Goal: Information Seeking & Learning: Learn about a topic

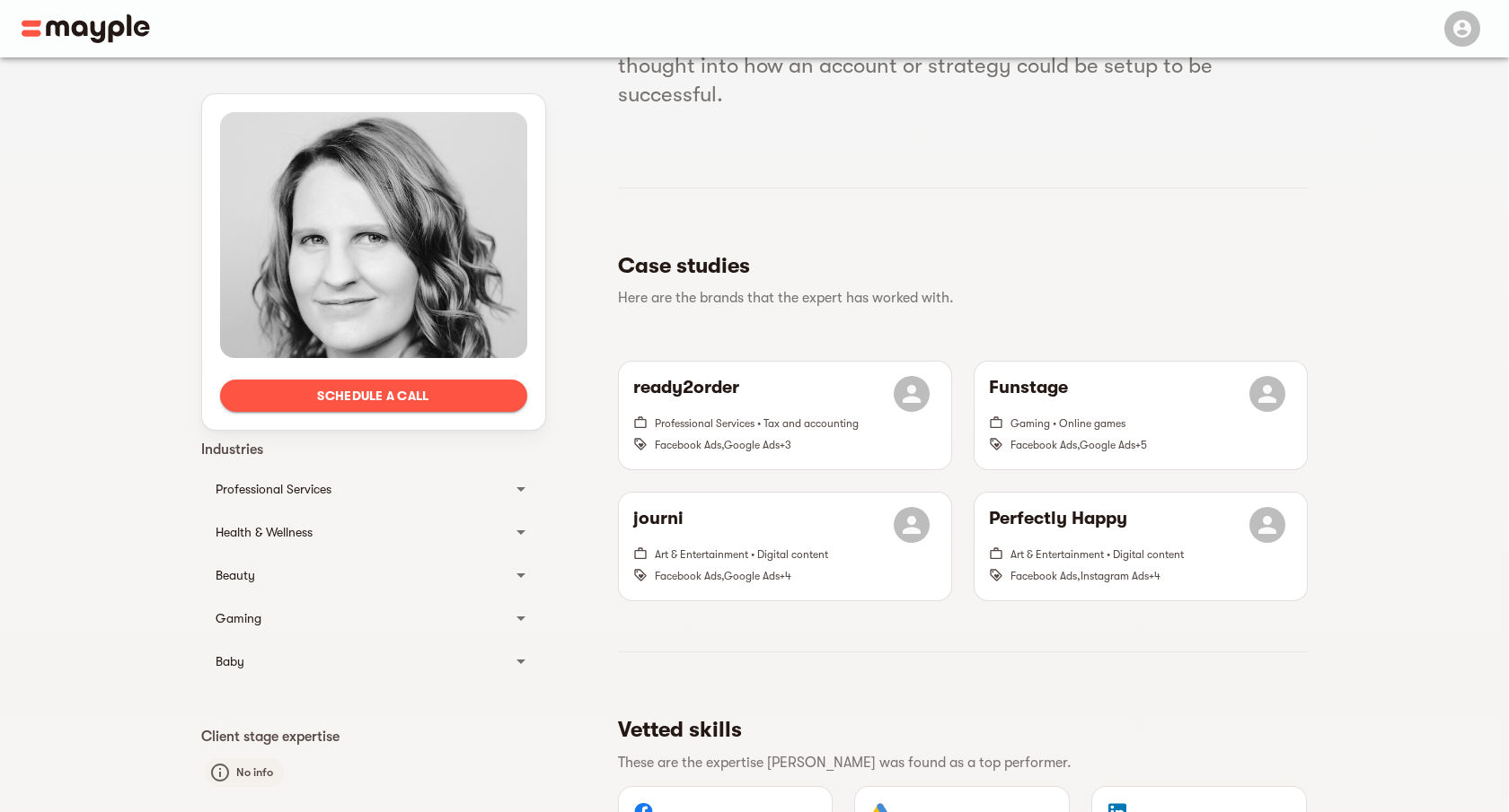
scroll to position [295, 0]
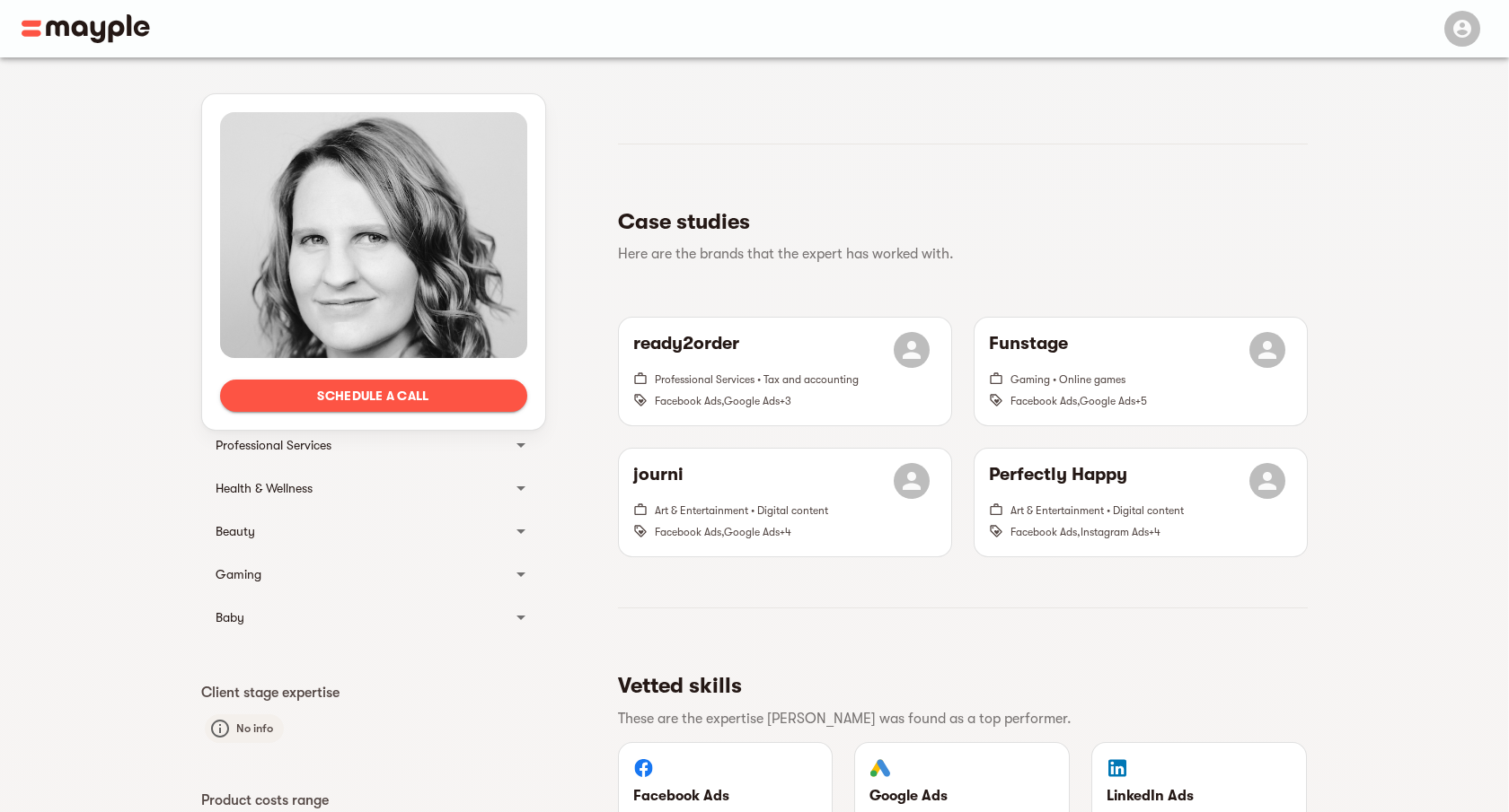
click at [589, 516] on div "Schedule a call Languages German English Client Type B2B B2C Industries Profess…" at bounding box center [754, 567] width 1106 height 1609
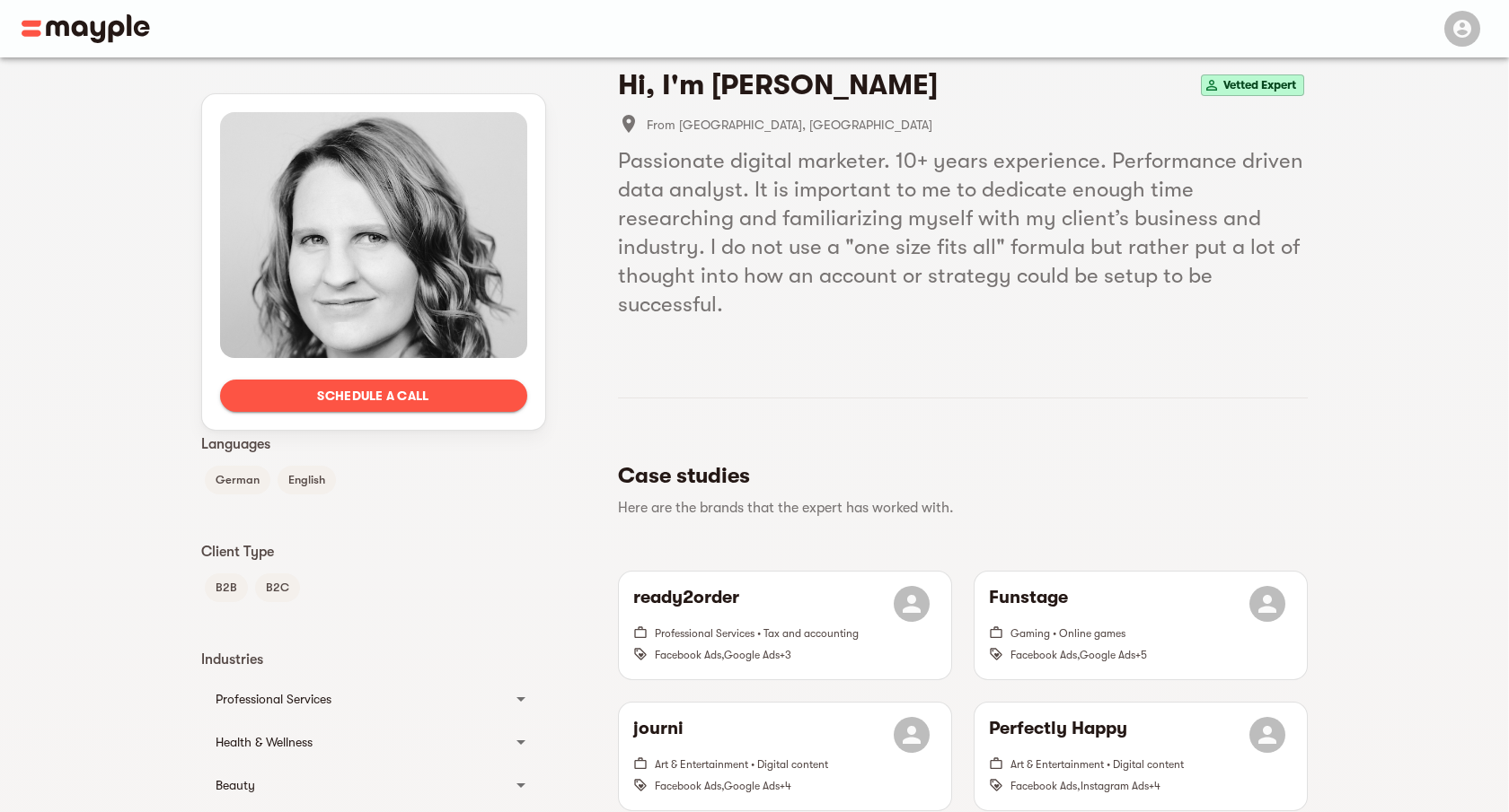
scroll to position [0, 0]
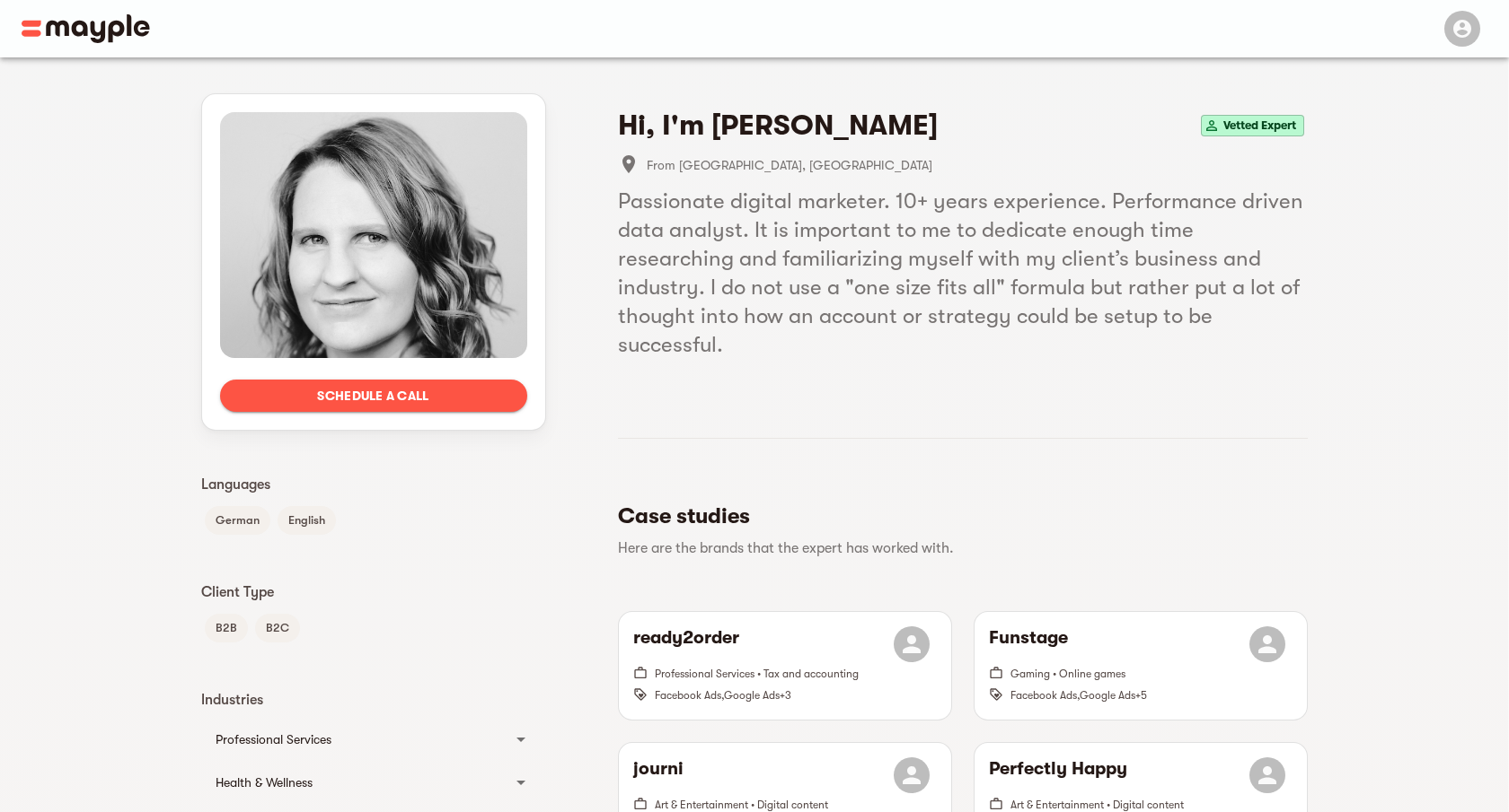
click at [106, 36] on img at bounding box center [85, 29] width 129 height 29
click at [87, 26] on img at bounding box center [85, 29] width 129 height 29
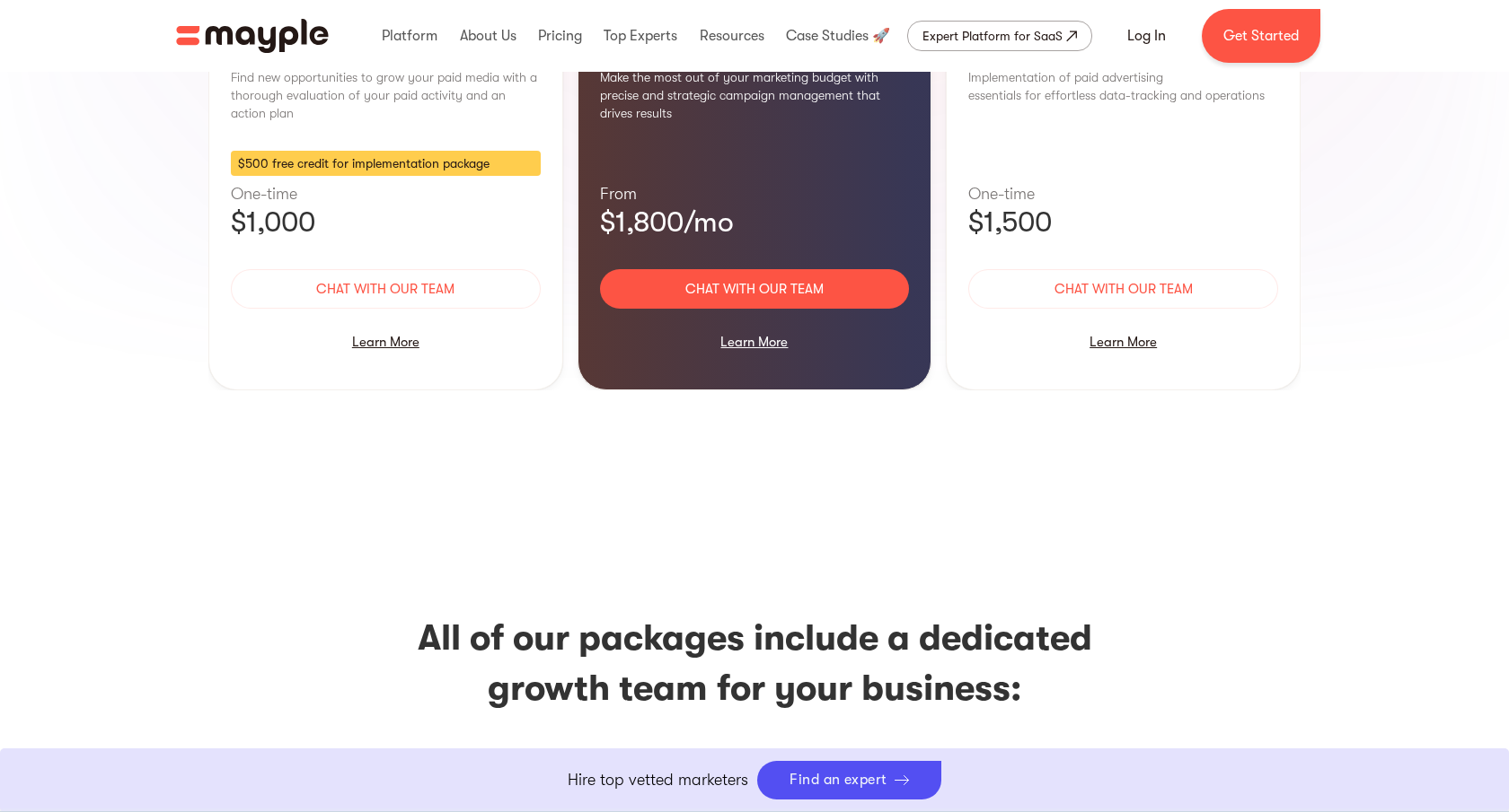
scroll to position [2165, 0]
